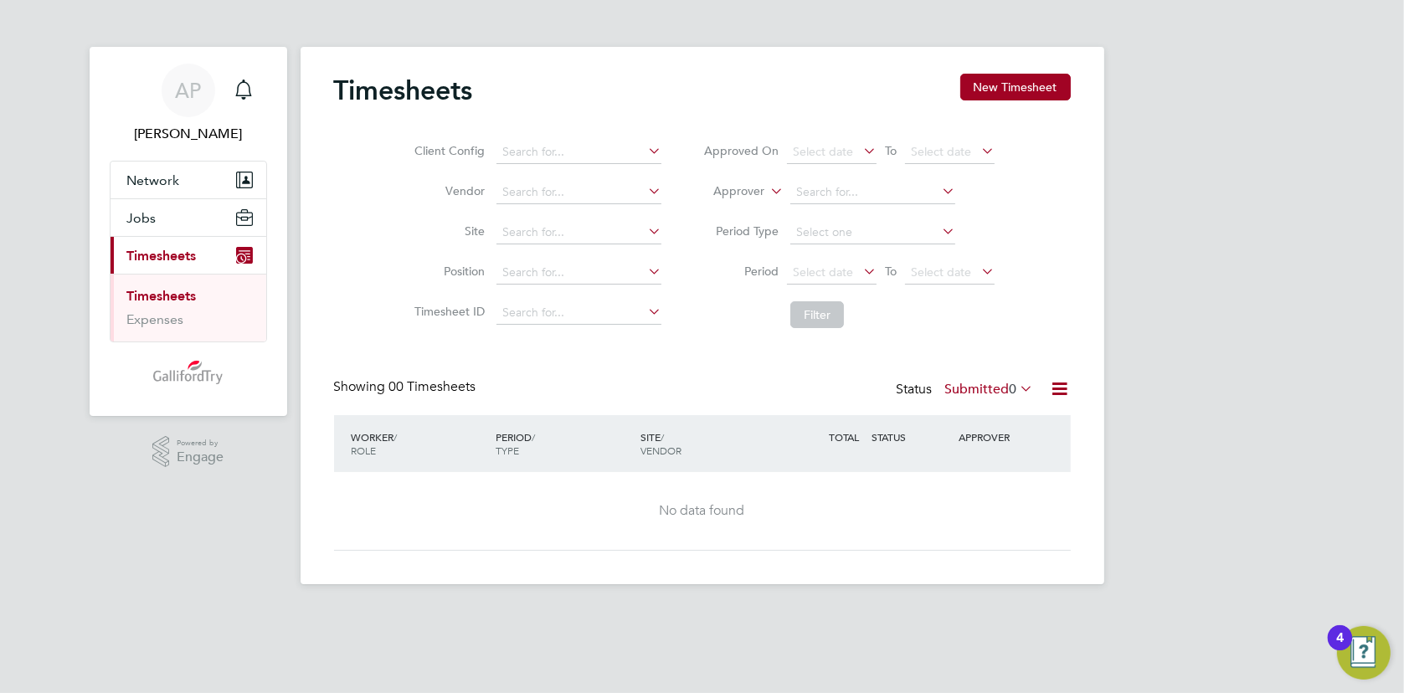
click at [1017, 383] on icon at bounding box center [1017, 388] width 0 height 23
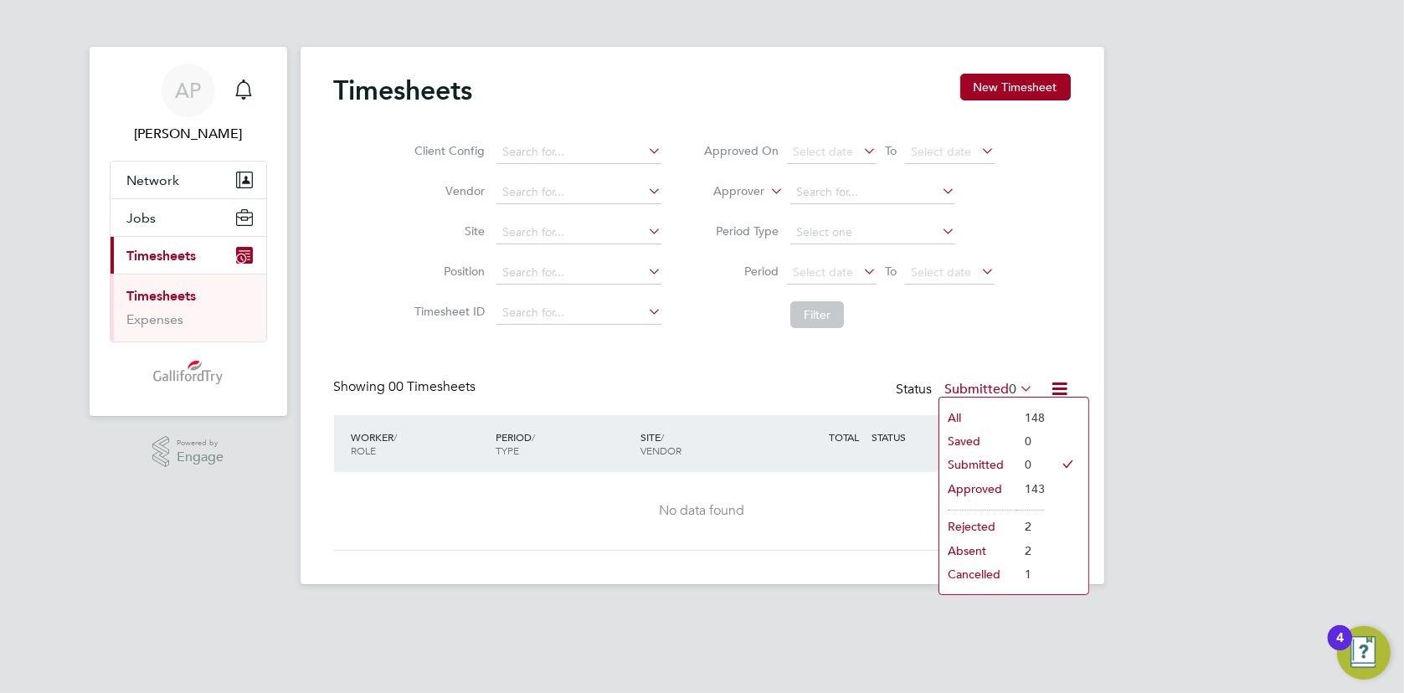
click at [977, 489] on li "Approved" at bounding box center [977, 488] width 77 height 23
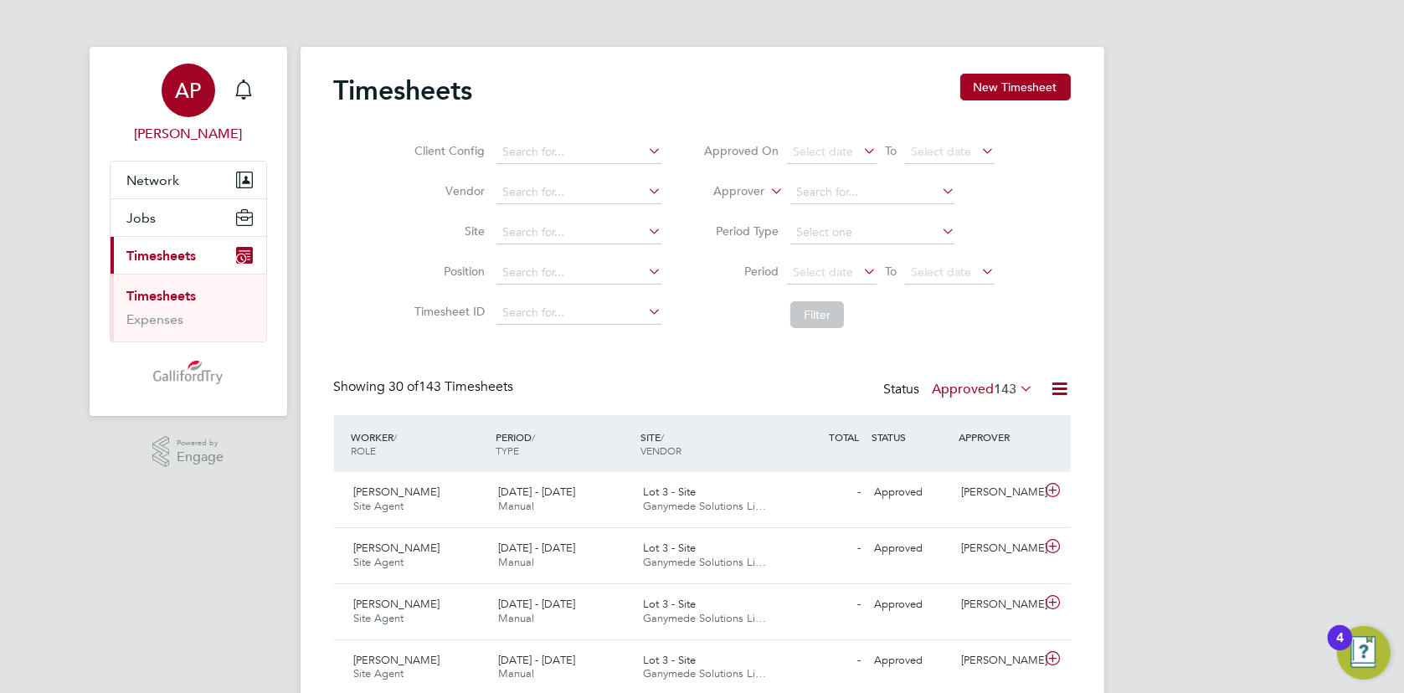
click at [175, 90] on span "AP" at bounding box center [188, 91] width 26 height 22
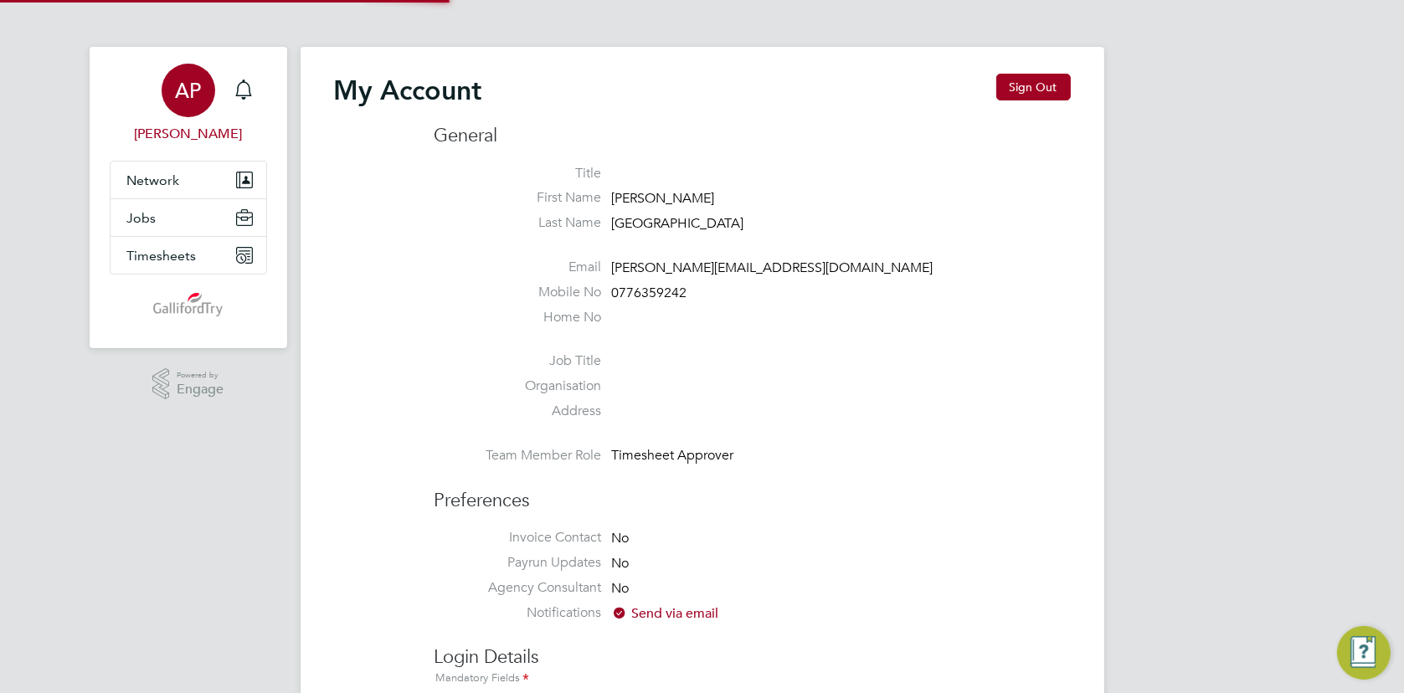
type input "[PERSON_NAME][EMAIL_ADDRESS][DOMAIN_NAME]"
click at [1054, 87] on button "Sign Out" at bounding box center [1033, 87] width 74 height 27
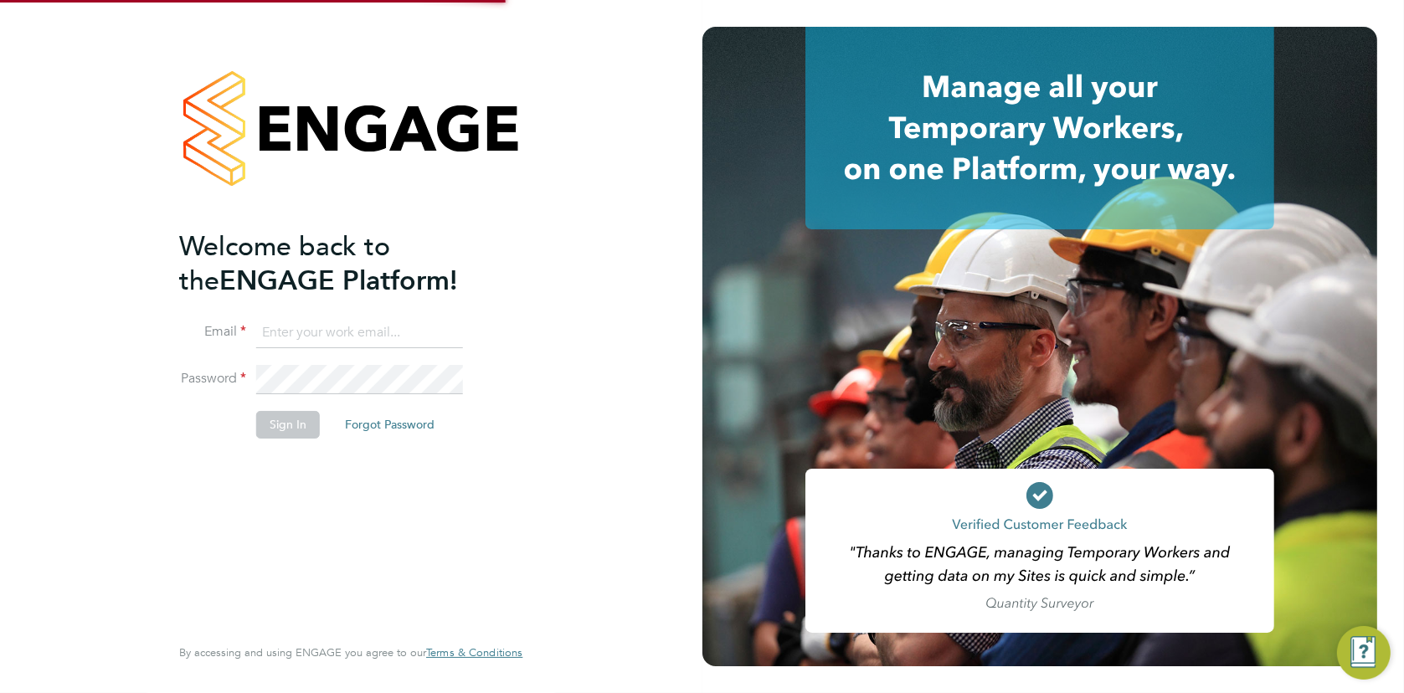
type input "[PERSON_NAME][EMAIL_ADDRESS][DOMAIN_NAME]"
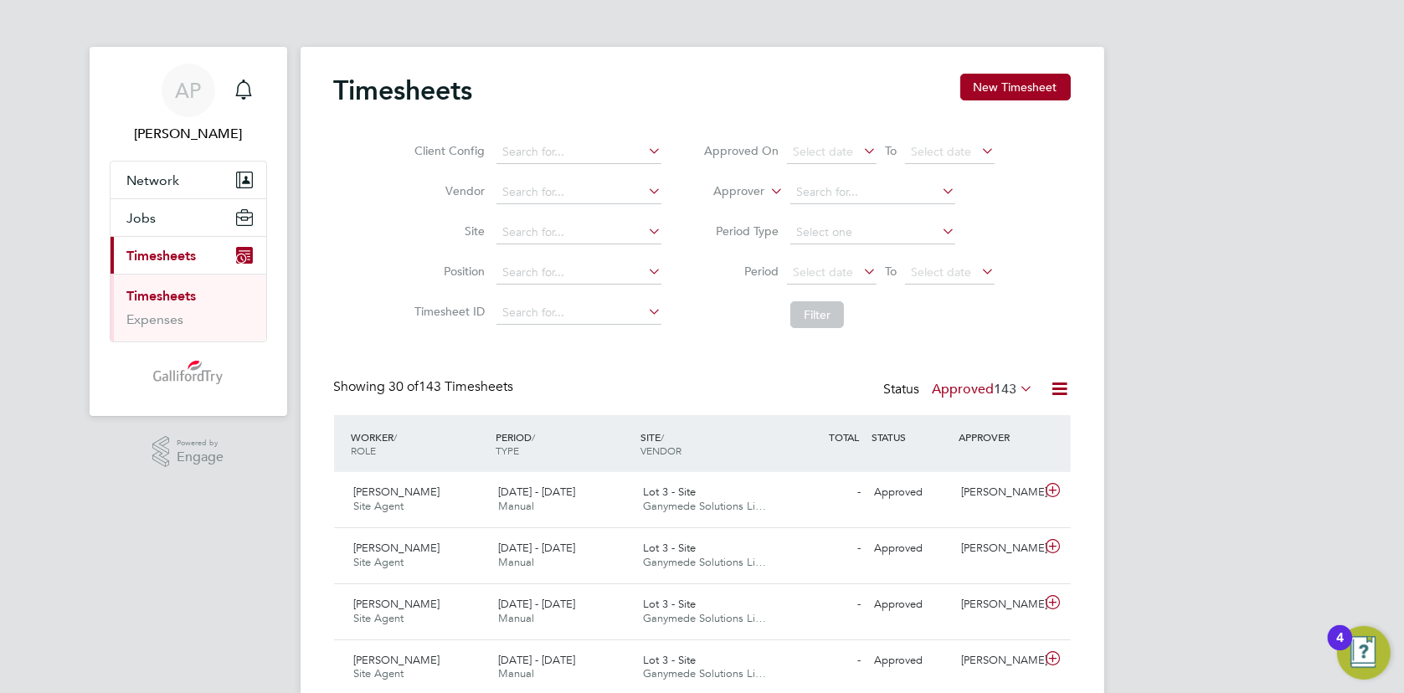
click at [1017, 383] on icon at bounding box center [1017, 388] width 0 height 23
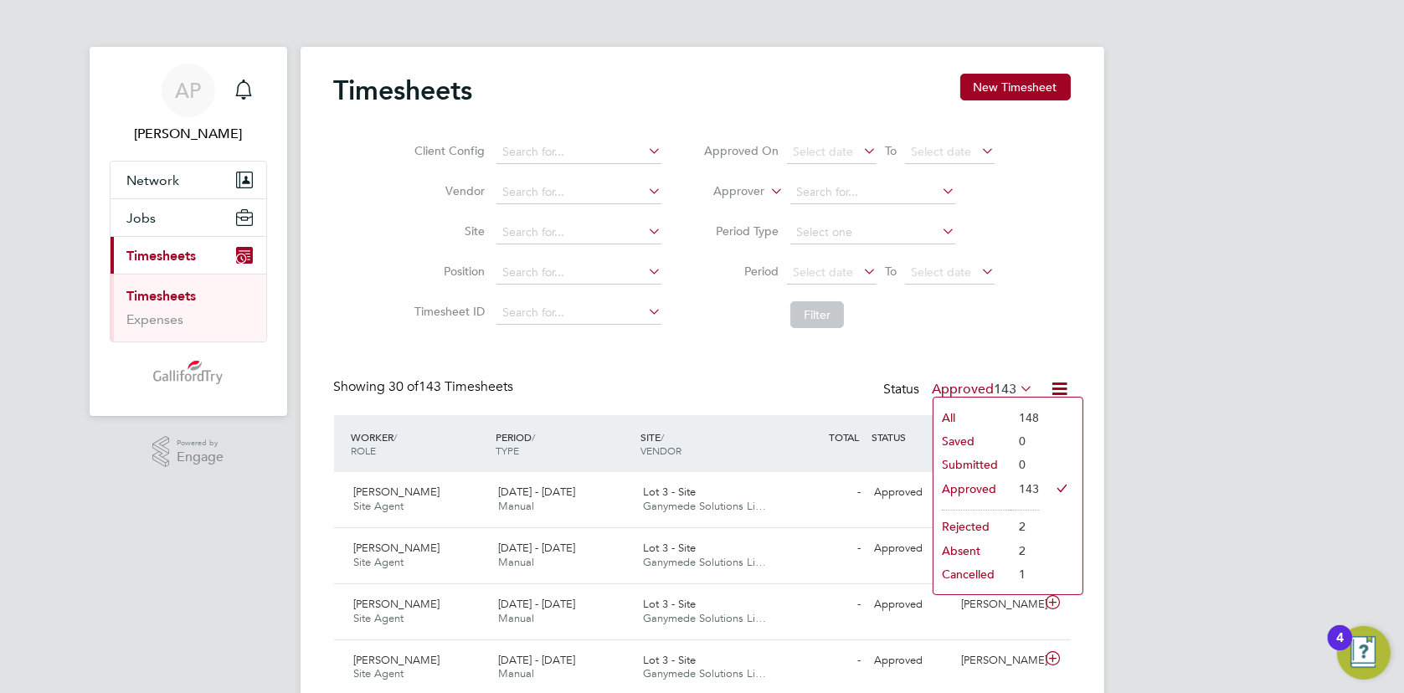
click at [971, 458] on li "Submitted" at bounding box center [971, 464] width 77 height 23
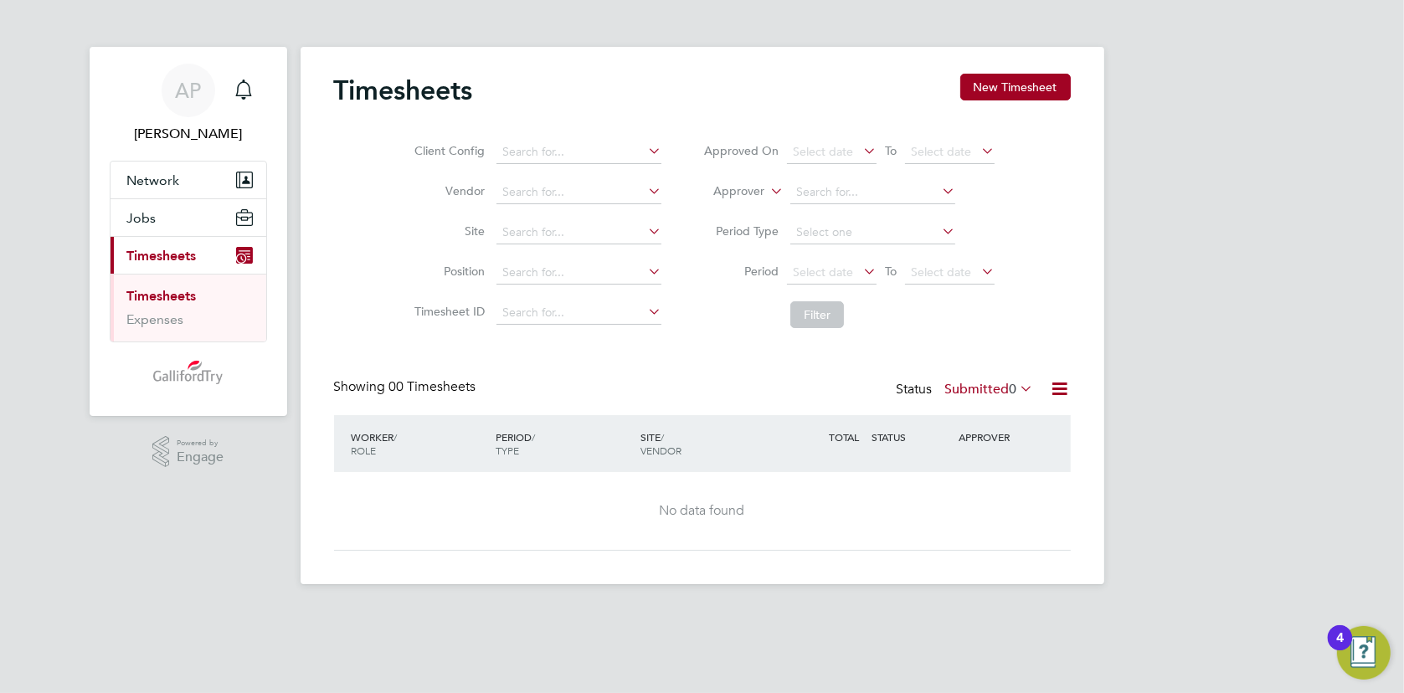
click at [991, 381] on label "Submitted 0" at bounding box center [989, 389] width 89 height 17
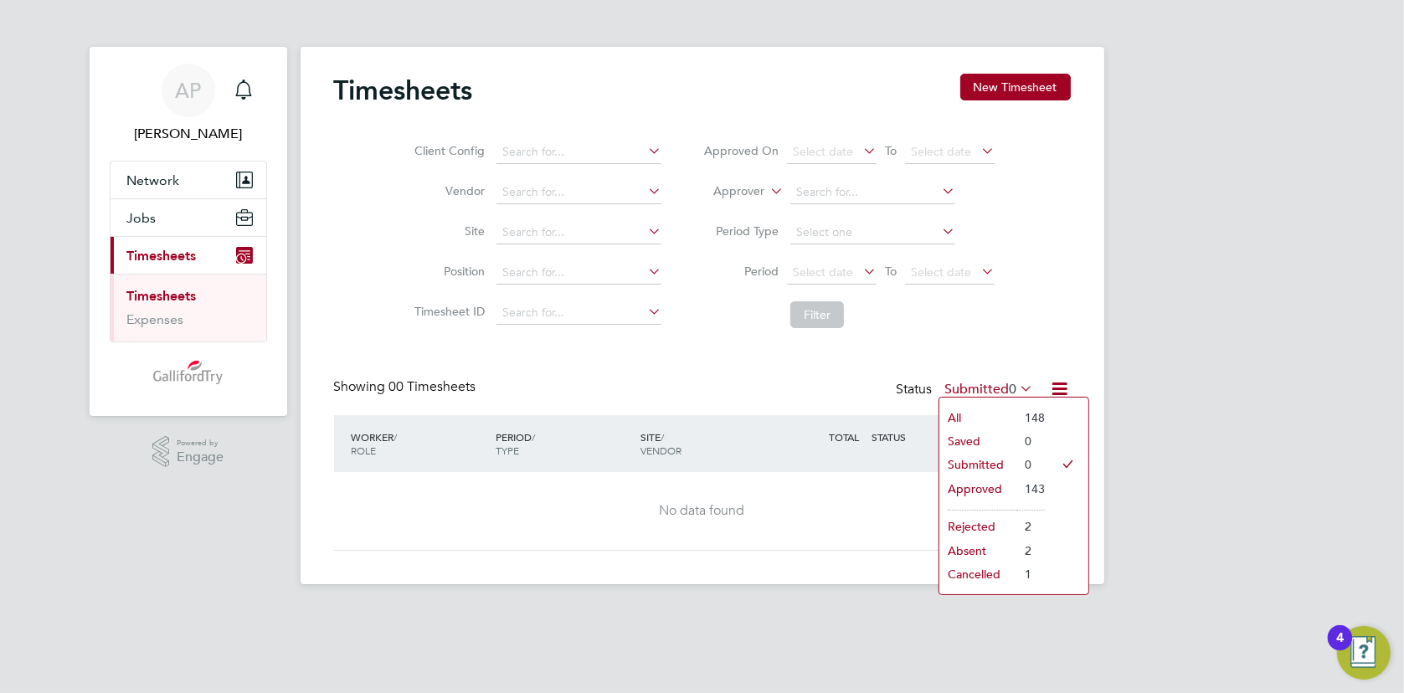
click at [974, 488] on li "Approved" at bounding box center [977, 488] width 77 height 23
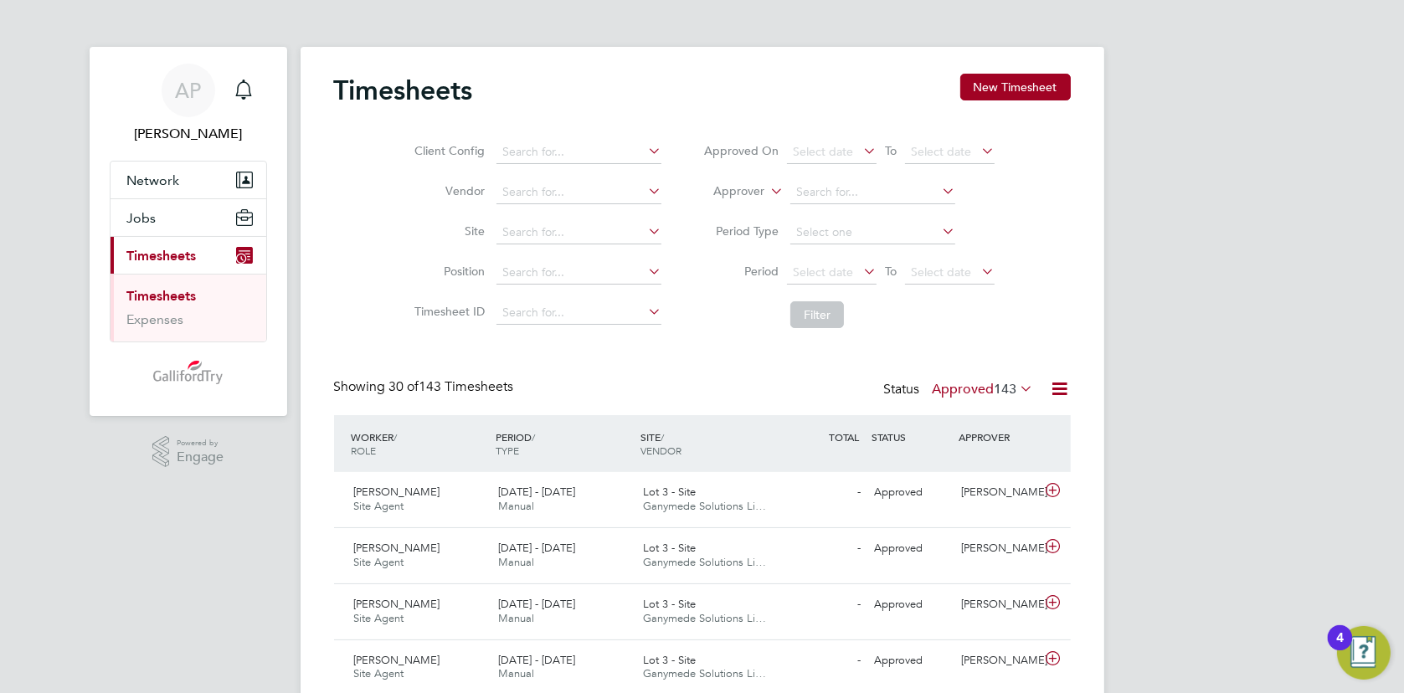
click at [978, 381] on label "Approved 143" at bounding box center [982, 389] width 101 height 17
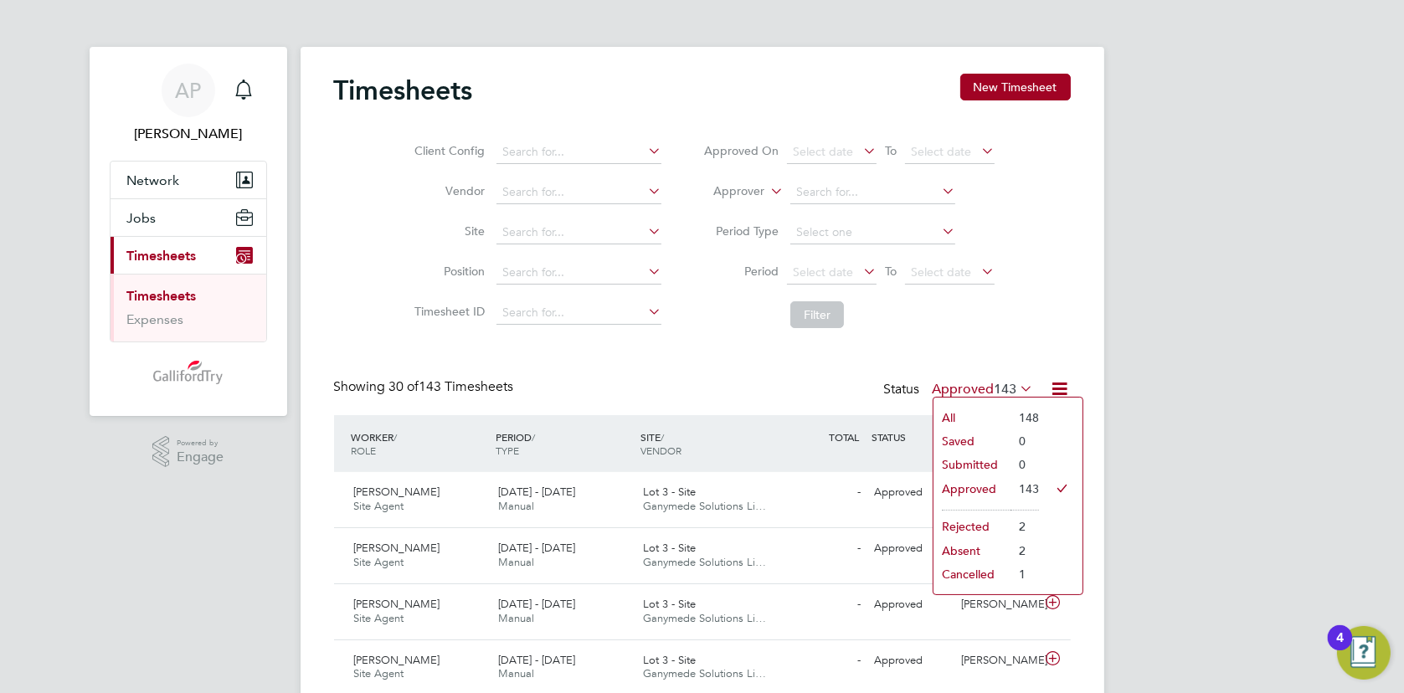
click at [983, 416] on li "All" at bounding box center [971, 417] width 77 height 23
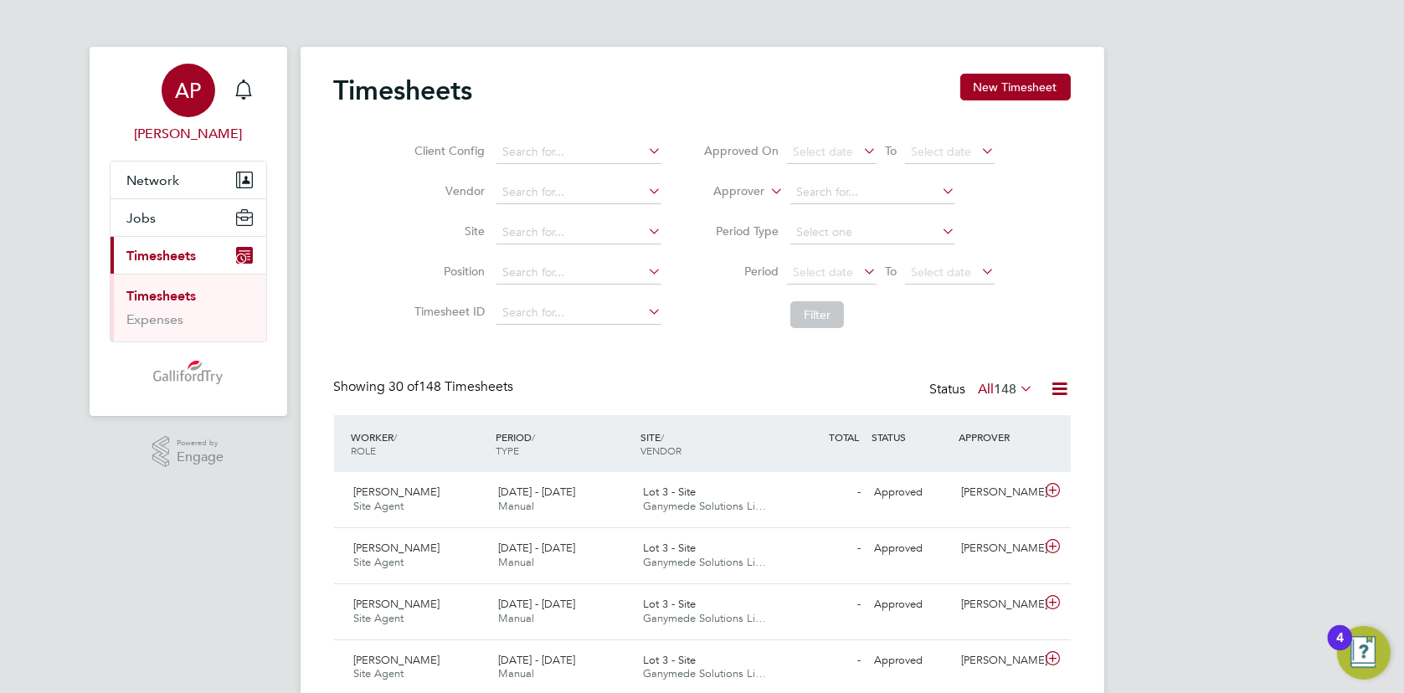
click at [194, 85] on span "AP" at bounding box center [188, 91] width 26 height 22
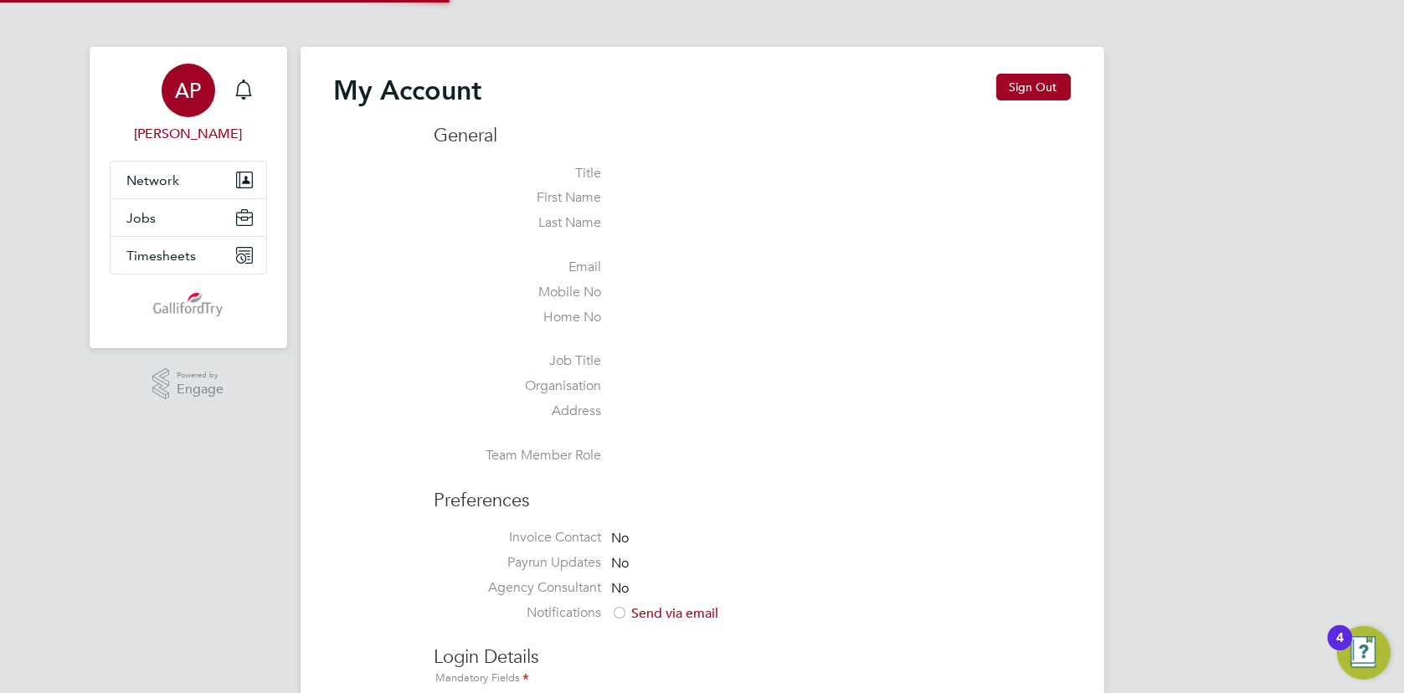
type input "[PERSON_NAME][EMAIL_ADDRESS][DOMAIN_NAME]"
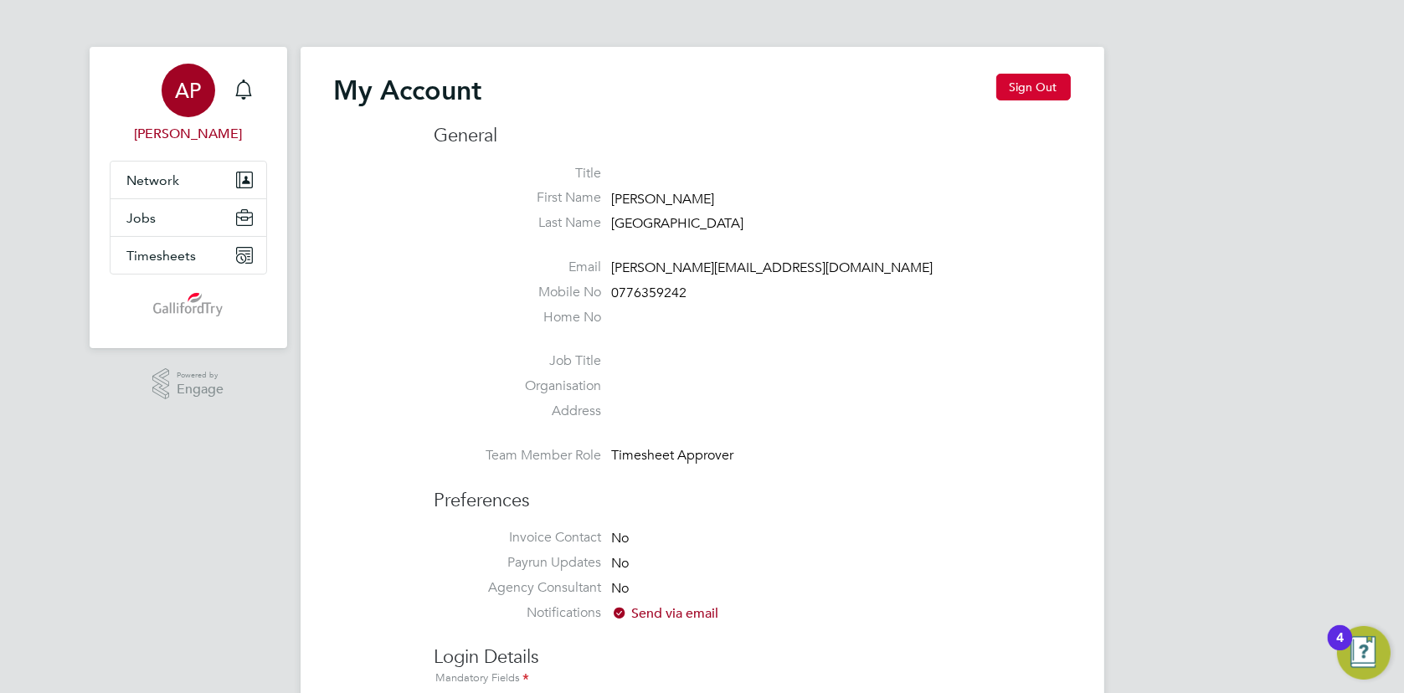
click at [1021, 86] on button "Sign Out" at bounding box center [1033, 87] width 74 height 27
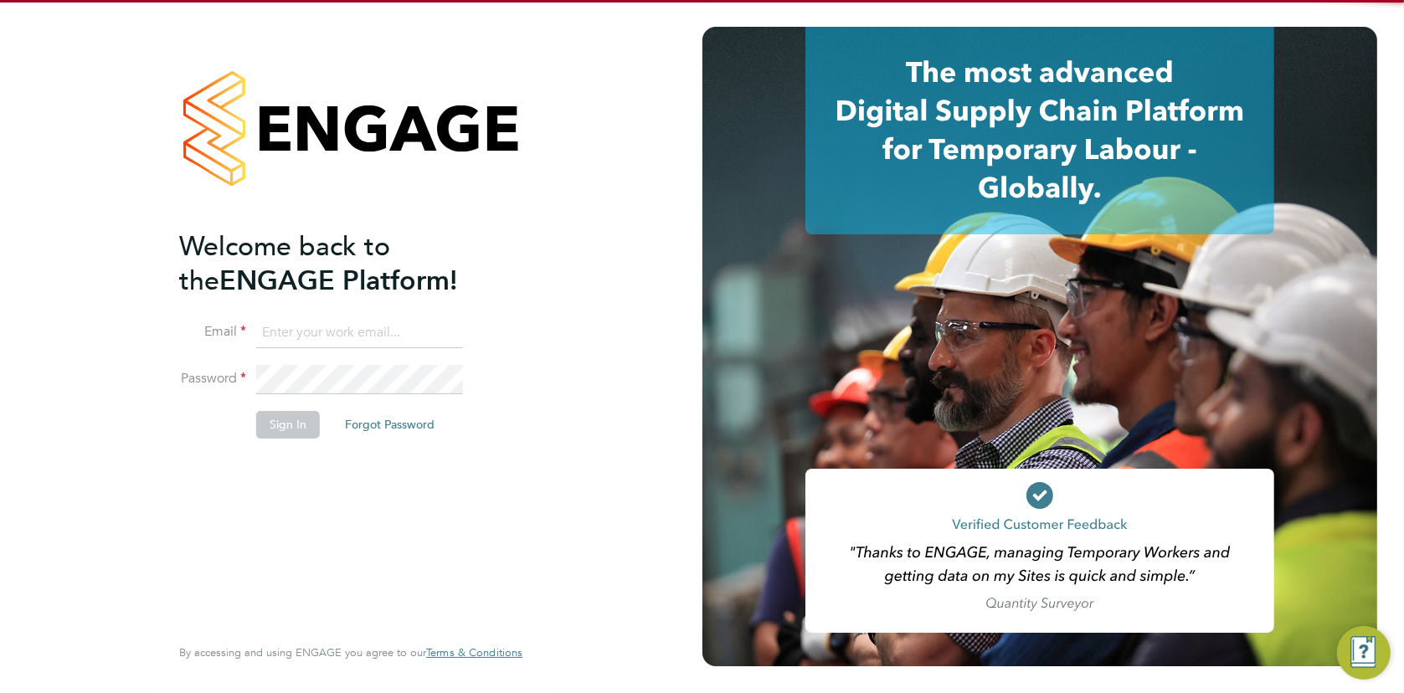
type input "[PERSON_NAME][EMAIL_ADDRESS][DOMAIN_NAME]"
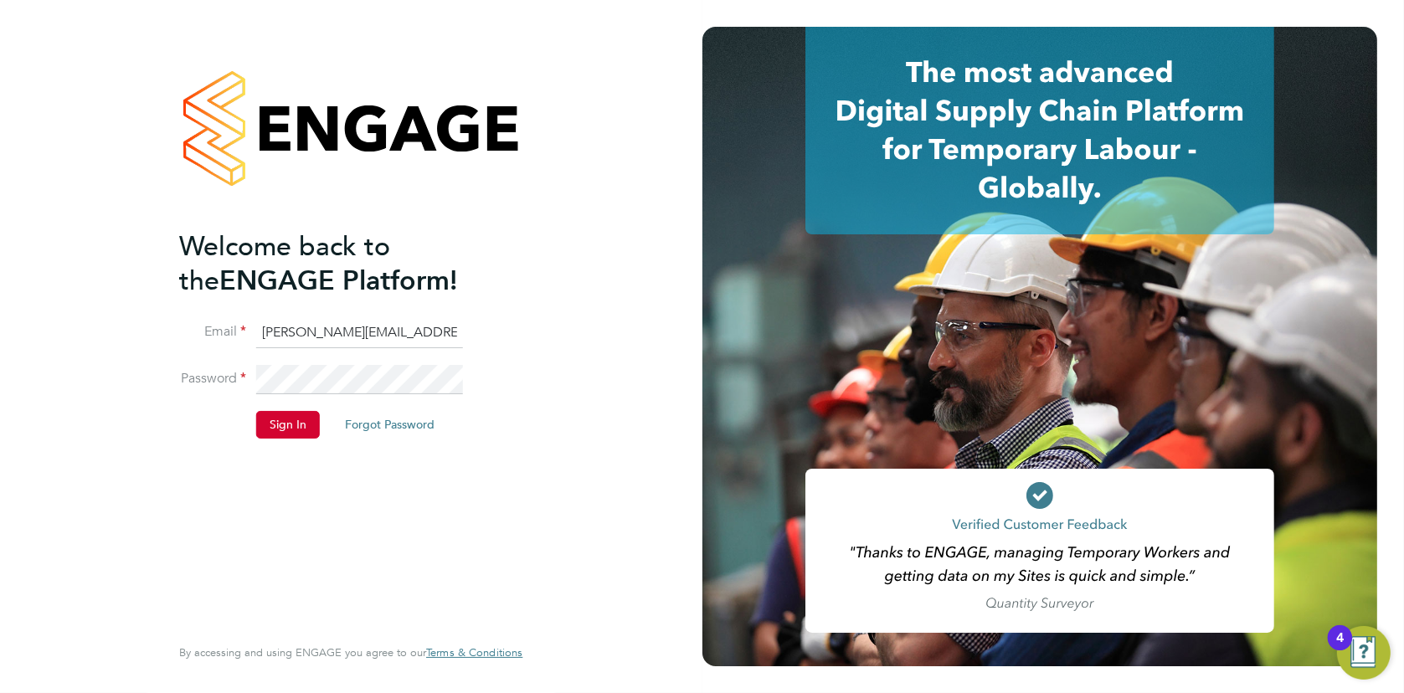
click at [280, 423] on button "Sign In" at bounding box center [288, 424] width 64 height 27
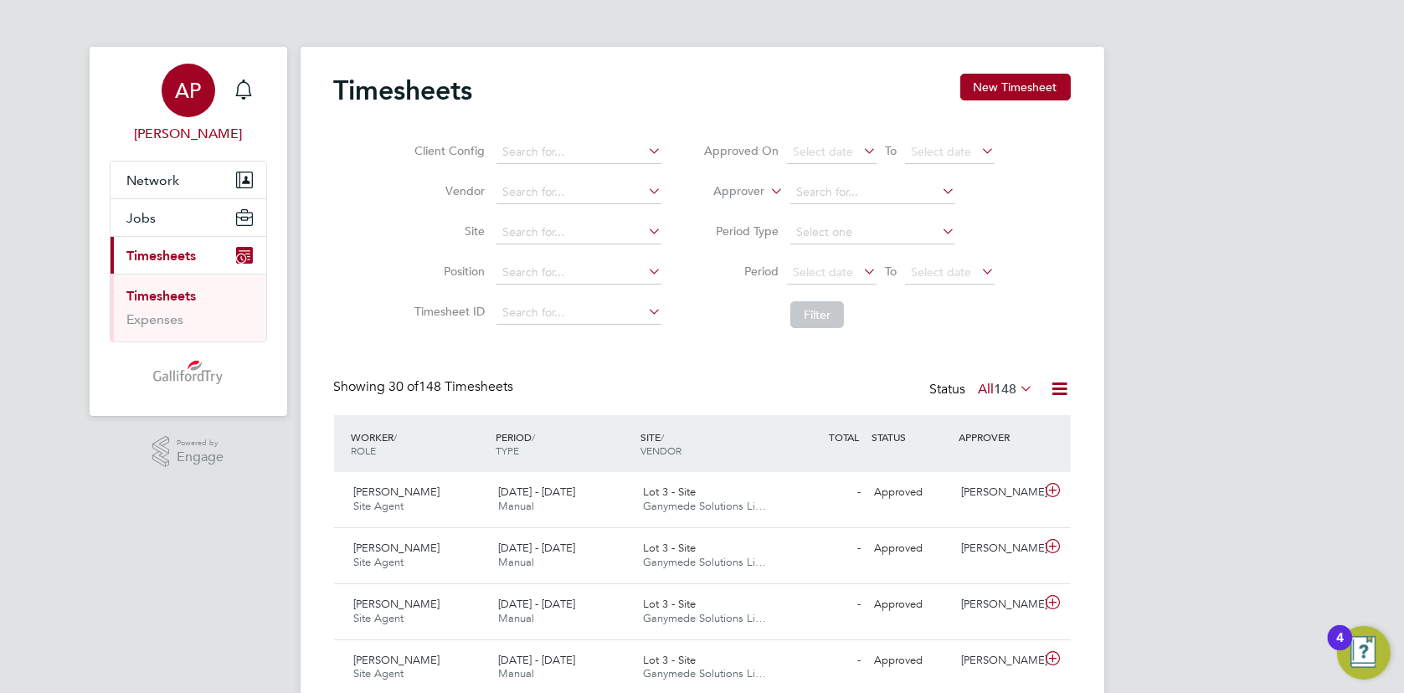
click at [180, 81] on span "AP" at bounding box center [188, 91] width 26 height 22
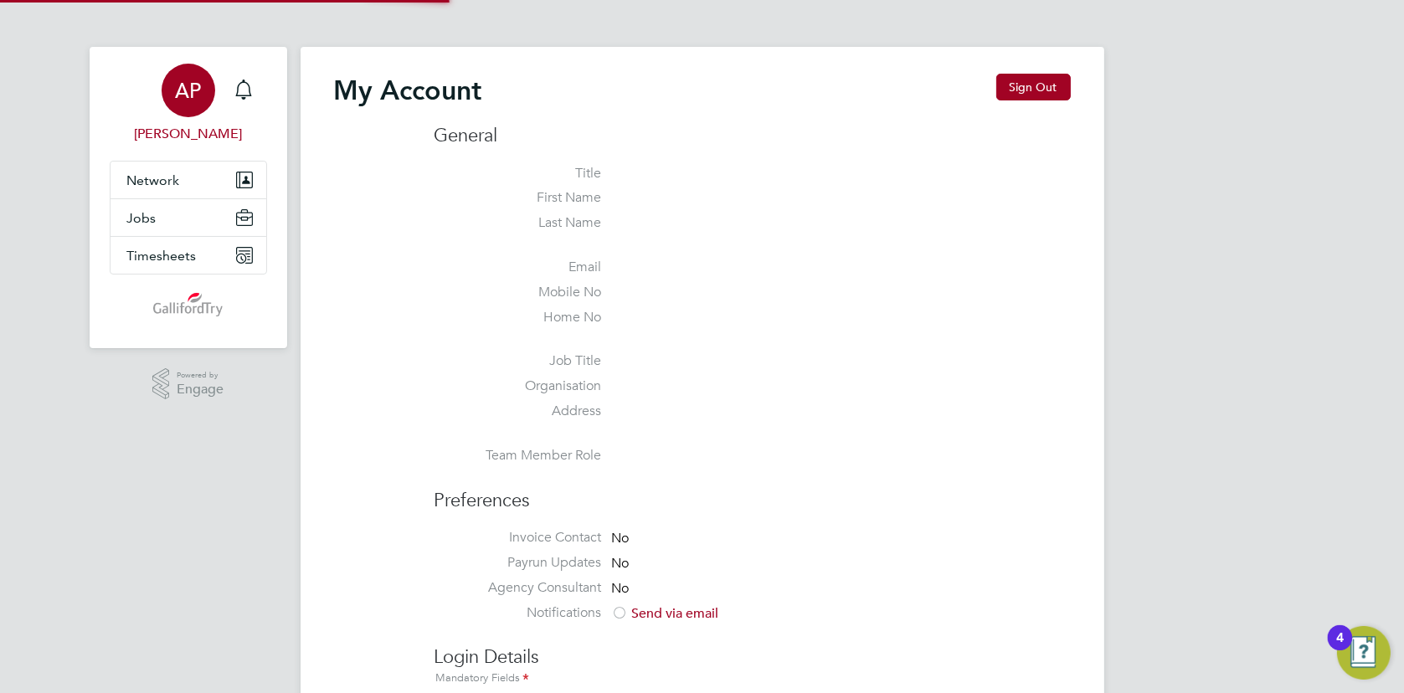
type input "[PERSON_NAME][EMAIL_ADDRESS][DOMAIN_NAME]"
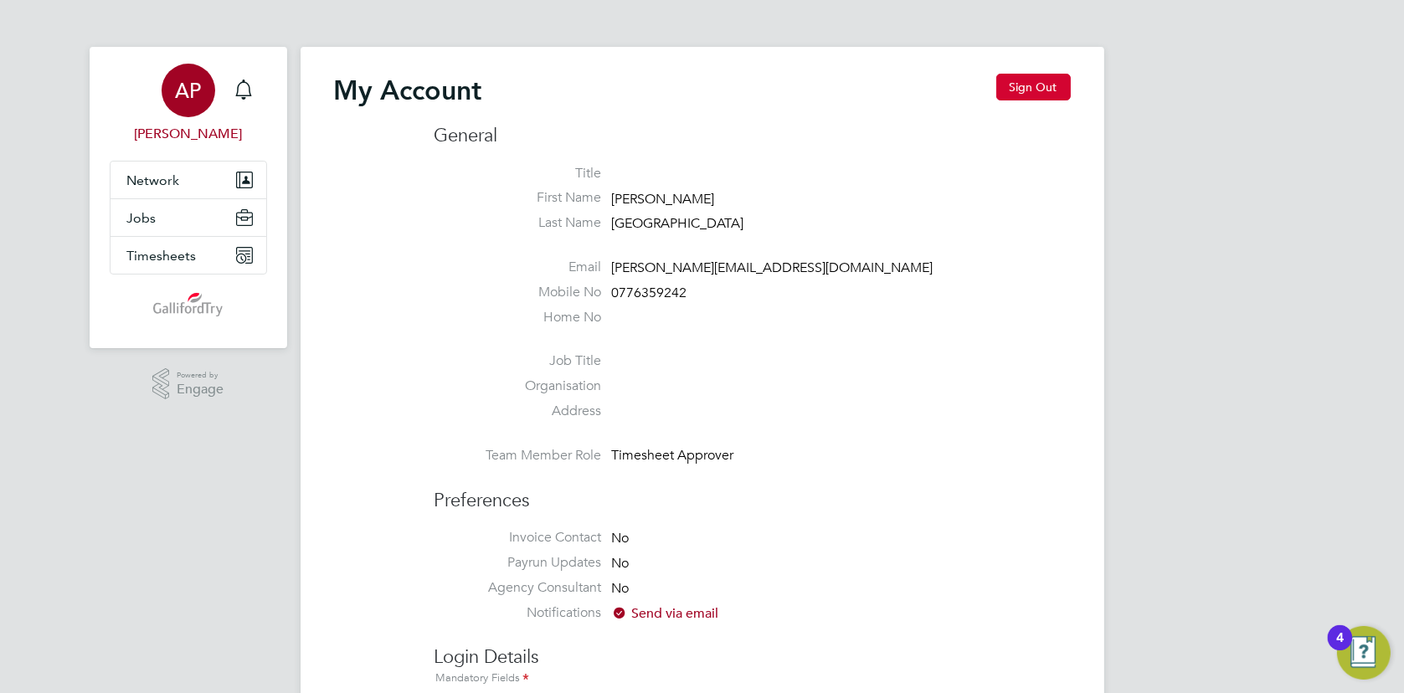
click at [1042, 89] on button "Sign Out" at bounding box center [1033, 87] width 74 height 27
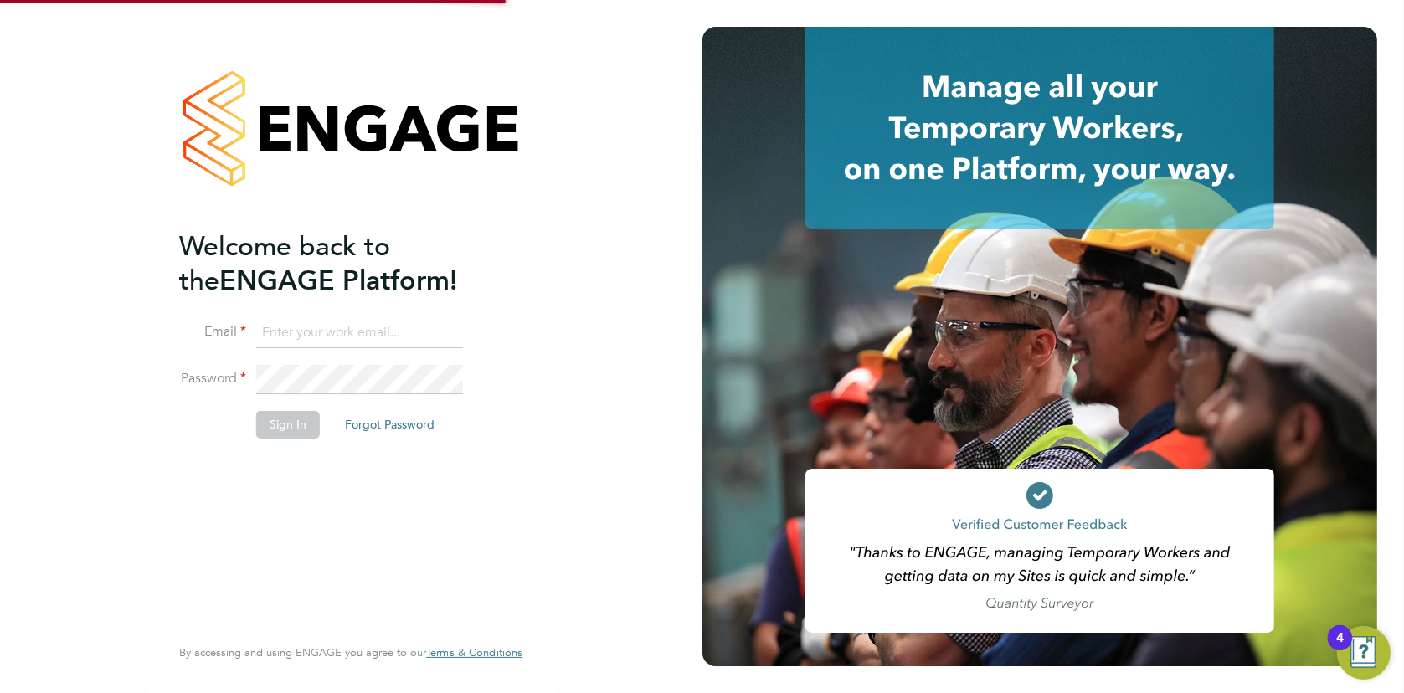
type input "[PERSON_NAME][EMAIL_ADDRESS][DOMAIN_NAME]"
